Goal: Information Seeking & Learning: Learn about a topic

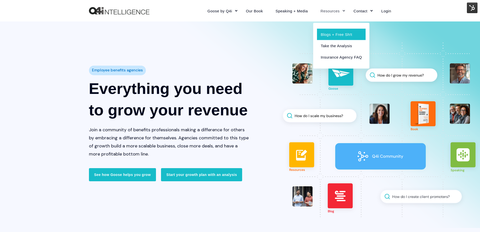
click at [335, 29] on link "Blogs + Free Sh!t" at bounding box center [341, 33] width 49 height 11
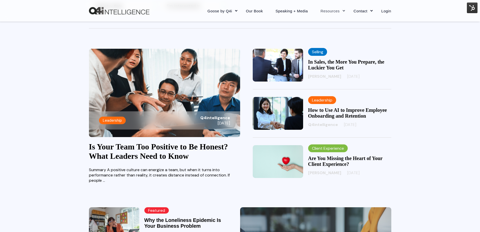
scroll to position [126, 0]
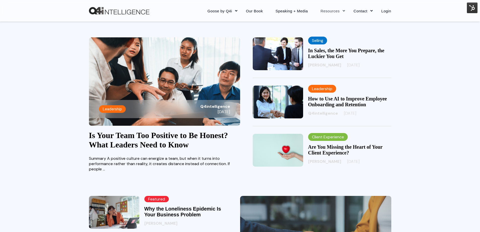
click at [203, 106] on span "Q4intelligence" at bounding box center [215, 106] width 30 height 5
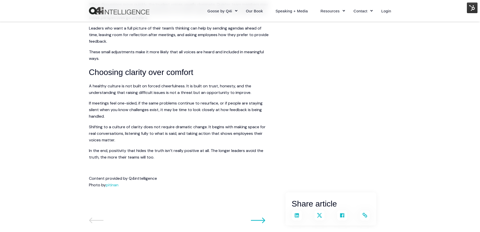
scroll to position [580, 0]
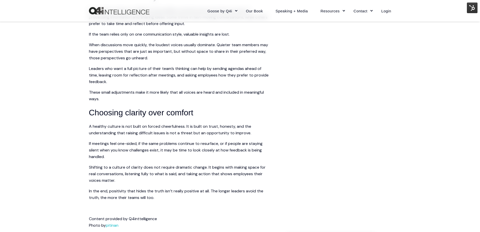
click at [474, 9] on img at bounding box center [472, 8] width 11 height 11
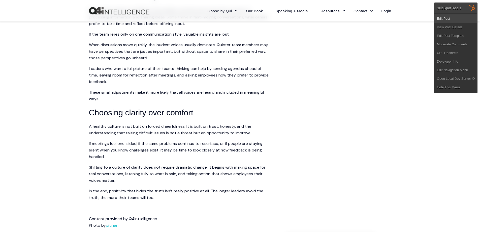
click at [464, 16] on link "Edit Post" at bounding box center [456, 18] width 43 height 9
